Goal: Information Seeking & Learning: Learn about a topic

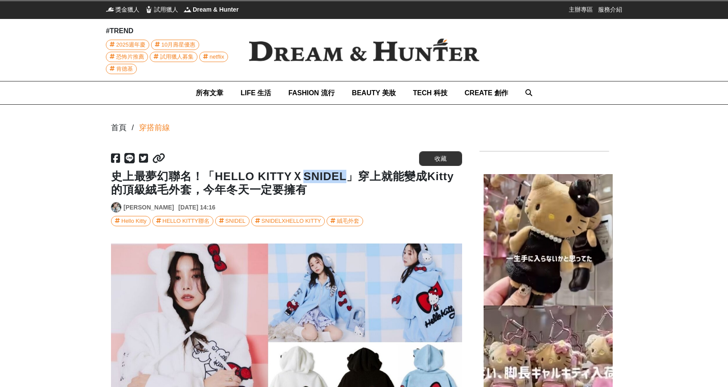
click at [341, 178] on h1 "史上最夢幻聯名！「HELLO KITTYＸSNIDEL」穿上就能變成Kitty的頂級絨毛外套，今年冬天一定要擁有" at bounding box center [286, 183] width 351 height 27
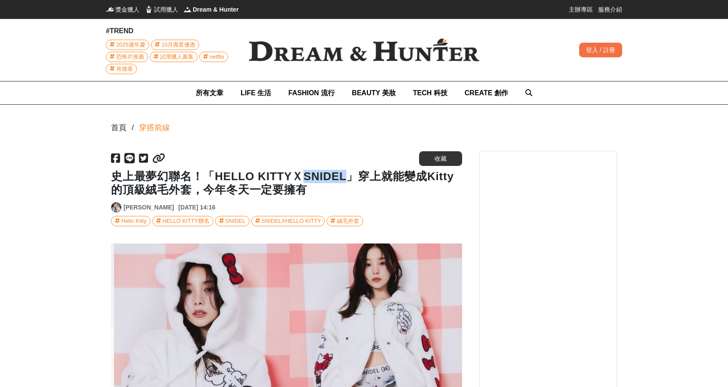
scroll to position [0, 1054]
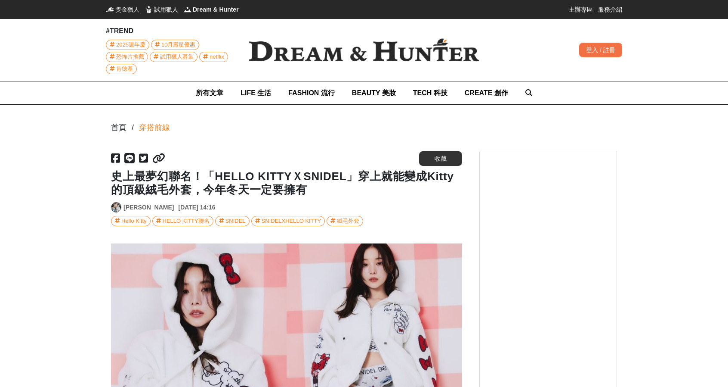
click at [215, 176] on h1 "史上最夢幻聯名！「HELLO KITTYＸSNIDEL」穿上就能變成Kitty的頂級絨毛外套，今年冬天一定要擁有" at bounding box center [286, 183] width 351 height 27
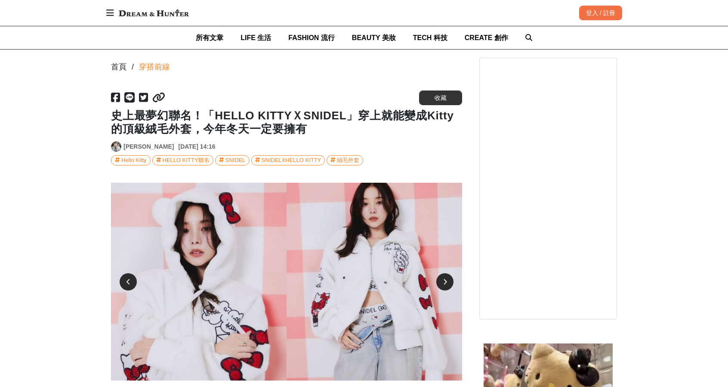
scroll to position [43, 0]
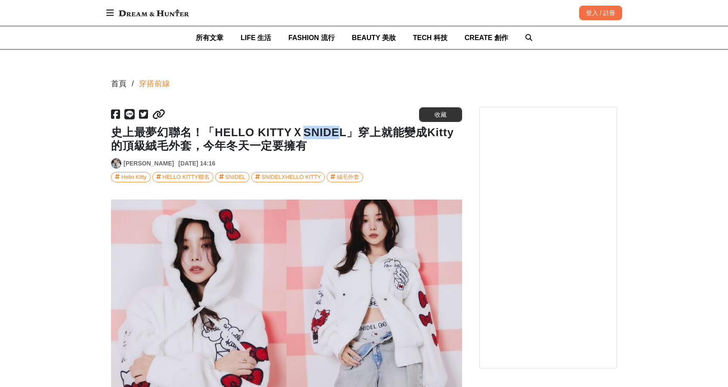
drag, startPoint x: 303, startPoint y: 132, endPoint x: 339, endPoint y: 136, distance: 36.3
click at [339, 136] on h1 "史上最夢幻聯名！「HELLO KITTYＸSNIDEL」穿上就能變成Kitty的頂級絨毛外套，今年冬天一定要擁有" at bounding box center [286, 139] width 351 height 27
click at [340, 136] on h1 "史上最夢幻聯名！「HELLO KITTYＸSNIDEL」穿上就能變成Kitty的頂級絨毛外套，今年冬天一定要擁有" at bounding box center [286, 139] width 351 height 27
drag, startPoint x: 341, startPoint y: 135, endPoint x: 303, endPoint y: 130, distance: 38.6
click at [303, 130] on h1 "史上最夢幻聯名！「HELLO KITTYＸSNIDEL」穿上就能變成Kitty的頂級絨毛外套，今年冬天一定要擁有" at bounding box center [286, 139] width 351 height 27
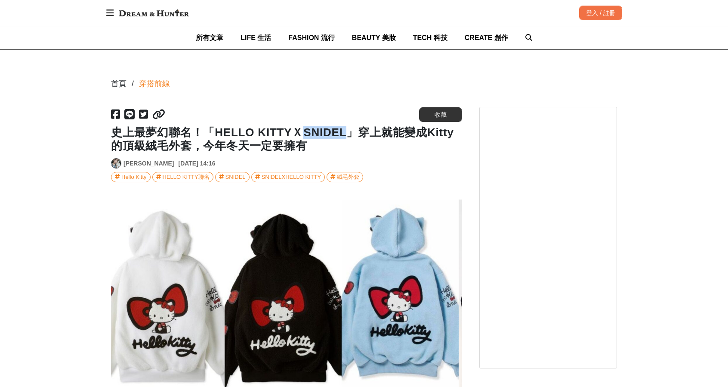
scroll to position [0, 351]
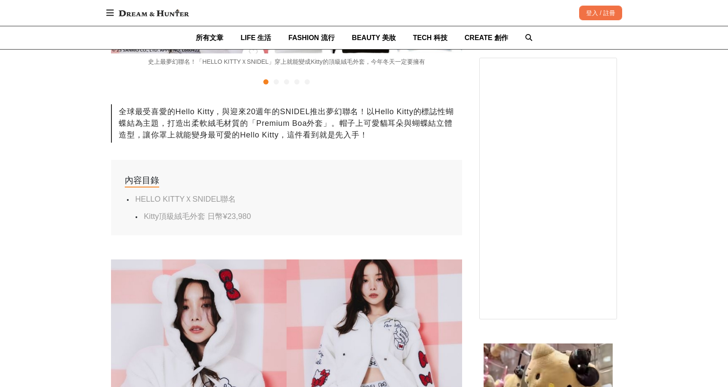
scroll to position [387, 0]
click at [177, 198] on link "HELLO KITTYＸSNIDEL聯名" at bounding box center [185, 198] width 101 height 9
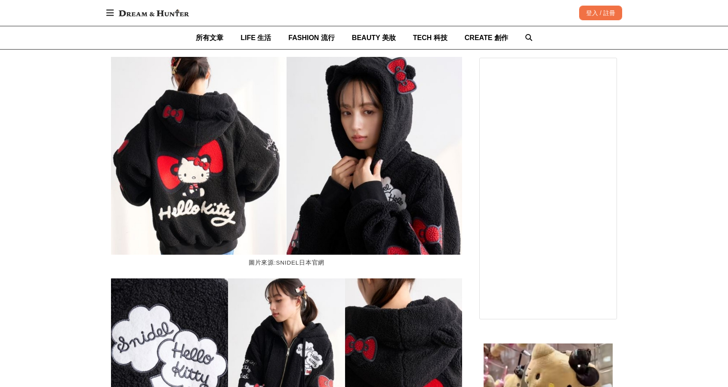
scroll to position [1124, 0]
